Goal: Information Seeking & Learning: Learn about a topic

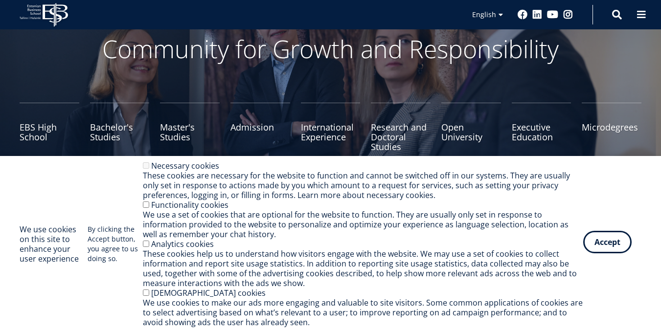
click at [620, 243] on button "Accept" at bounding box center [607, 242] width 48 height 23
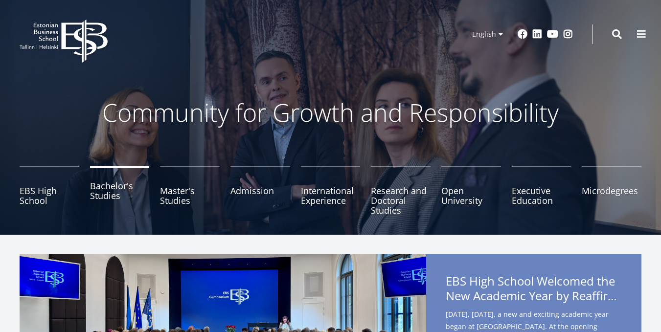
click at [103, 178] on link "Bachelor's Studies" at bounding box center [120, 190] width 60 height 49
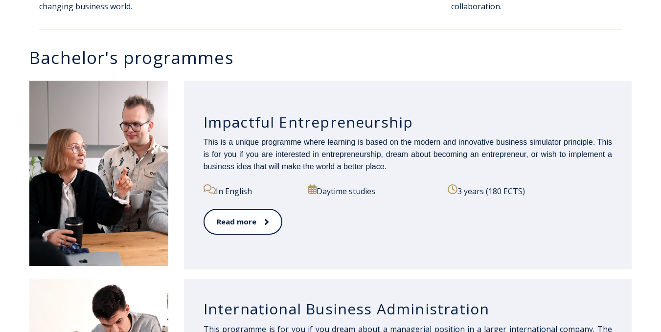
scroll to position [459, 0]
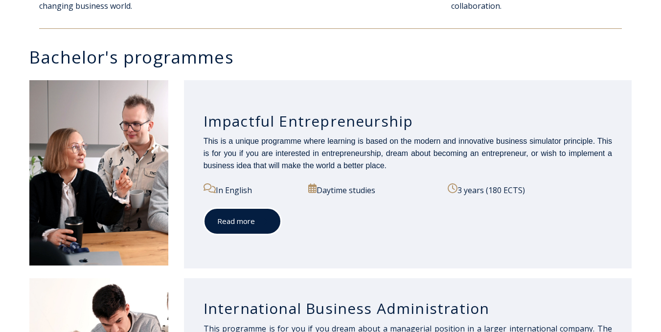
click at [249, 226] on link "Read more" at bounding box center [243, 221] width 78 height 27
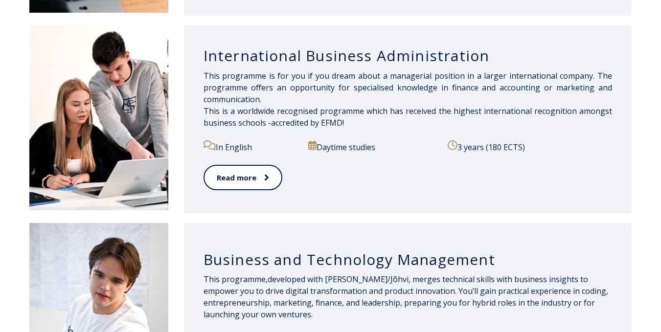
scroll to position [716, 0]
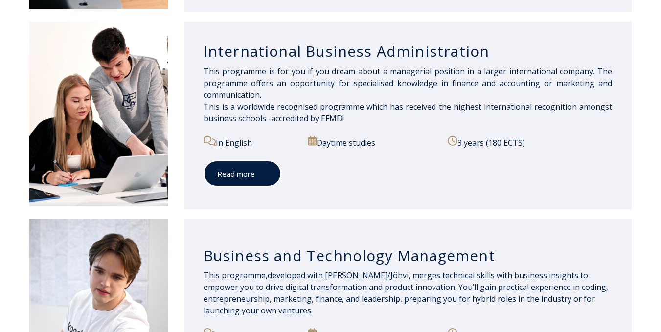
click at [257, 176] on span at bounding box center [261, 174] width 13 height 10
